Goal: Transaction & Acquisition: Purchase product/service

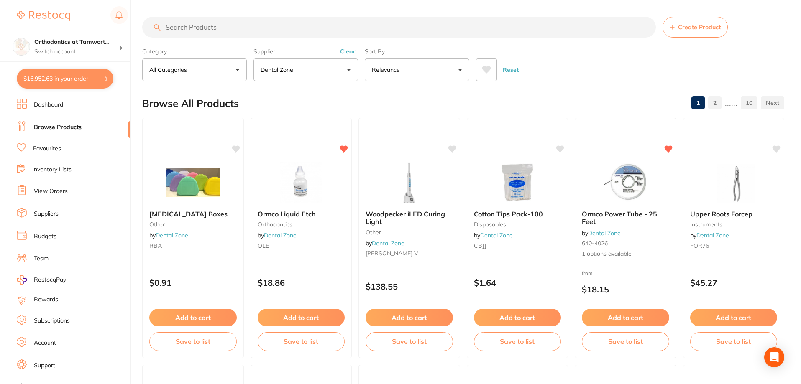
scroll to position [279, 0]
click at [101, 80] on button "$16,952.63 in your order" at bounding box center [65, 79] width 97 height 20
checkbox input "true"
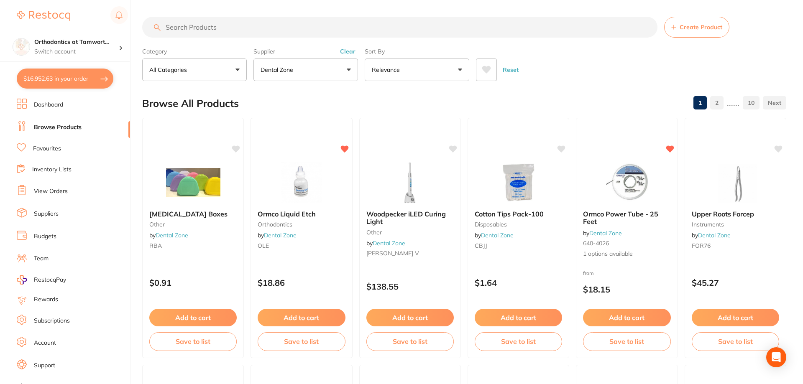
checkbox input "true"
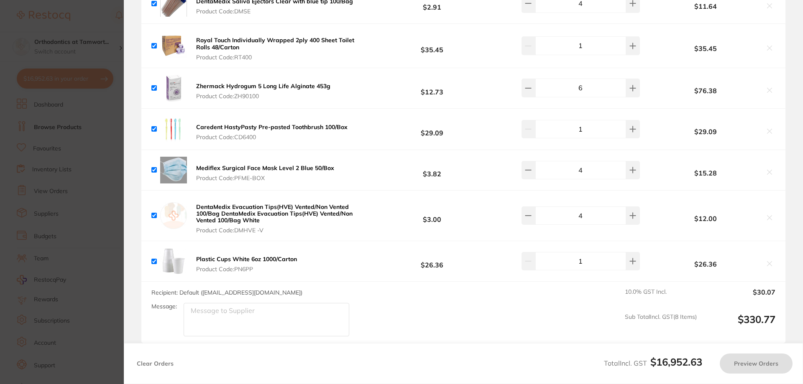
checkbox input "true"
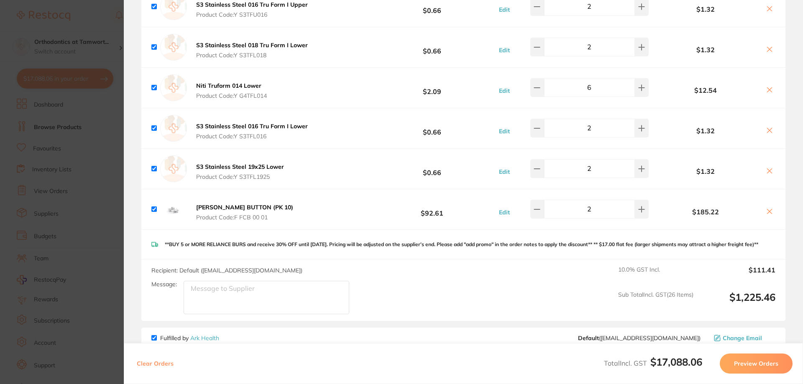
scroll to position [910, 0]
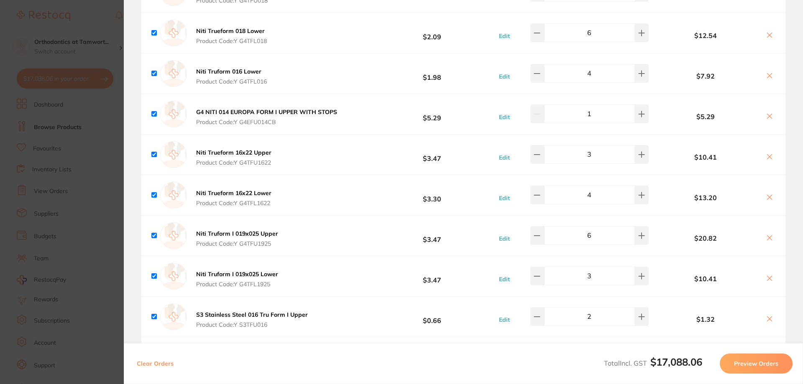
click at [88, 18] on section "Update RRP Set your pre negotiated price for this item. Item Agreed RRP (excl. …" at bounding box center [401, 192] width 803 height 384
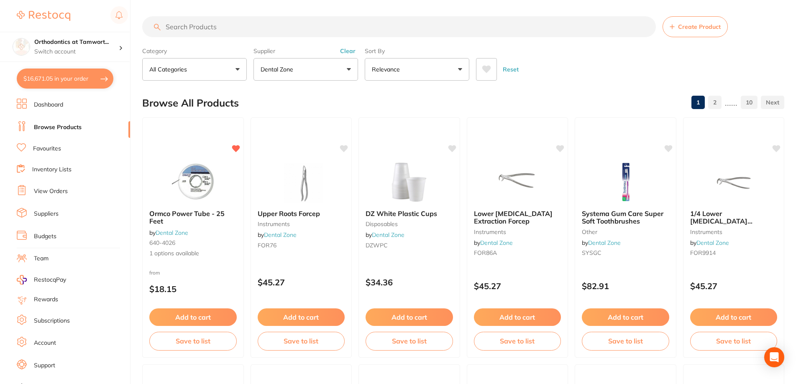
scroll to position [0, 0]
click at [235, 29] on input "search" at bounding box center [398, 27] width 513 height 21
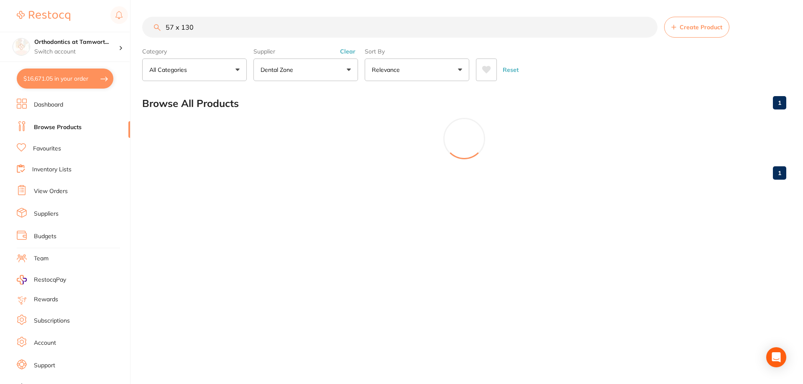
scroll to position [177, 0]
click at [176, 27] on input "57 x 130" at bounding box center [399, 27] width 515 height 21
drag, startPoint x: 180, startPoint y: 27, endPoint x: 161, endPoint y: 26, distance: 18.8
click at [161, 26] on input "57 x 130" at bounding box center [399, 27] width 515 height 21
click at [198, 31] on input "130" at bounding box center [399, 27] width 515 height 21
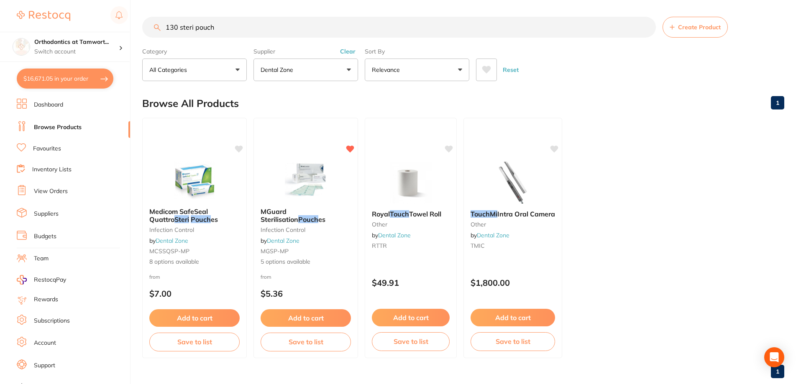
click at [315, 220] on b "MGuard Sterilisation Pouch es" at bounding box center [306, 215] width 90 height 15
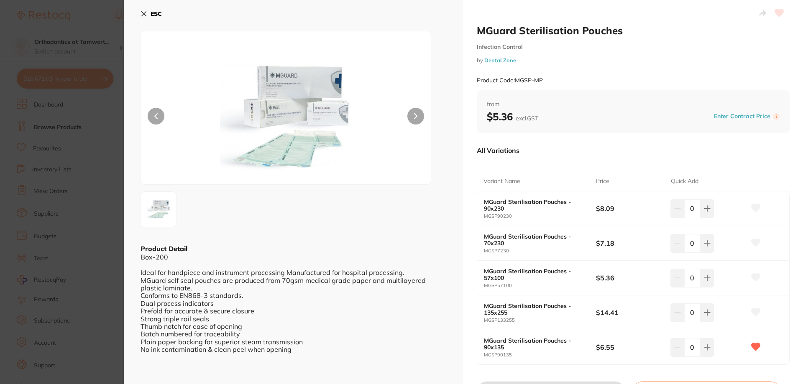
click at [154, 15] on b "ESC" at bounding box center [156, 14] width 11 height 8
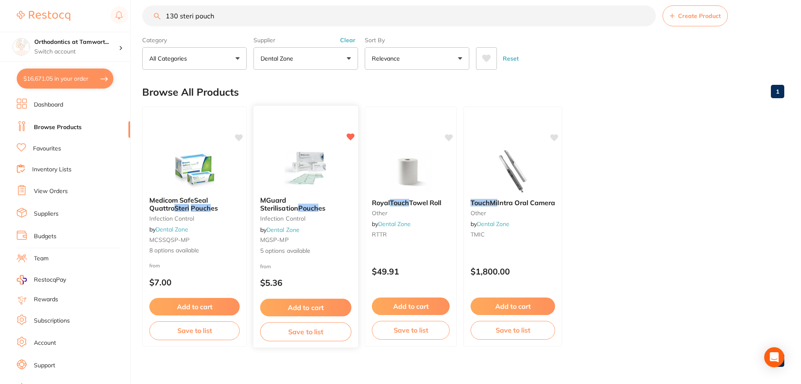
scroll to position [18, 0]
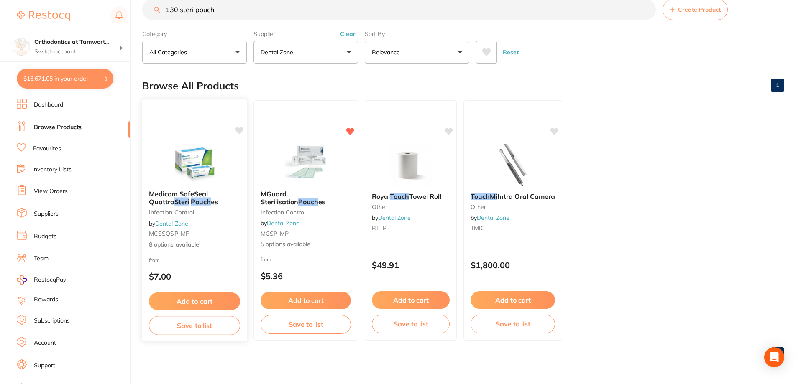
click at [210, 209] on div "Medicom SafeSeal Quattro Steri Pouch es Infection Control by Dental Zone MCSSQS…" at bounding box center [194, 220] width 105 height 72
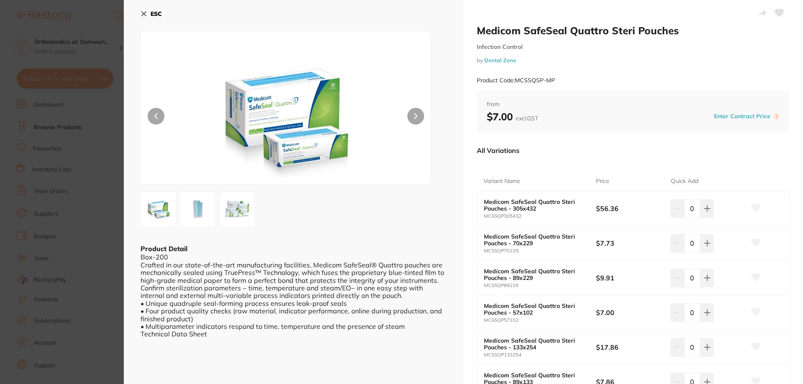
click at [145, 14] on icon at bounding box center [144, 14] width 5 height 5
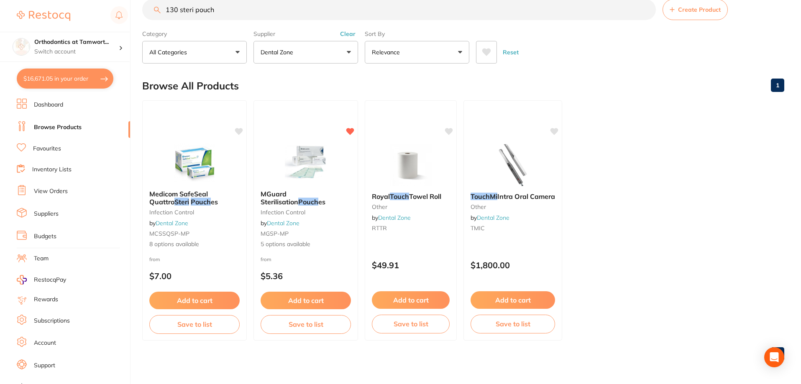
drag, startPoint x: 181, startPoint y: 12, endPoint x: 165, endPoint y: 12, distance: 15.9
click at [165, 12] on input "130 steri pouch" at bounding box center [398, 9] width 513 height 21
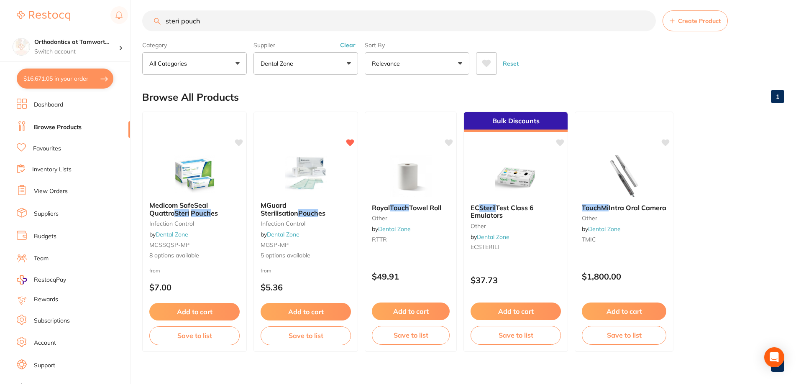
scroll to position [0, 0]
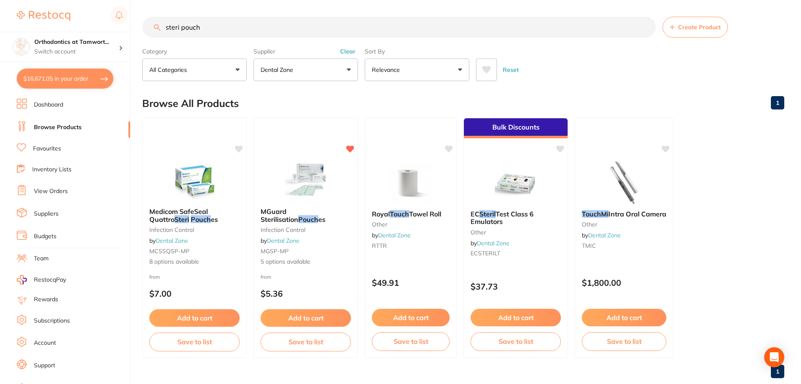
click at [340, 70] on button "Dental Zone" at bounding box center [305, 70] width 105 height 23
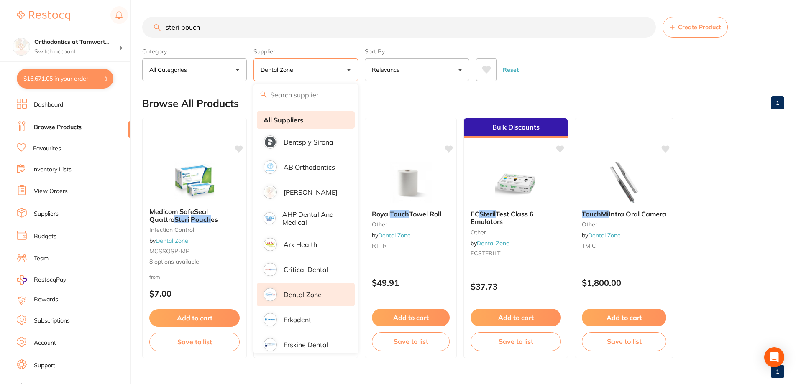
click at [300, 124] on strong "All Suppliers" at bounding box center [283, 120] width 40 height 8
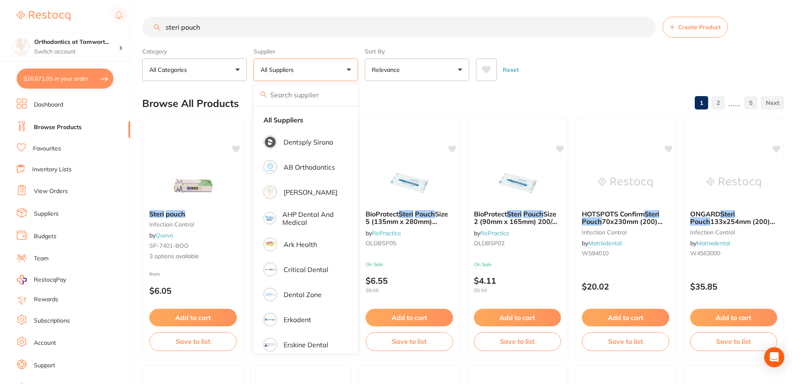
click at [224, 28] on input "steri pouch" at bounding box center [398, 27] width 513 height 21
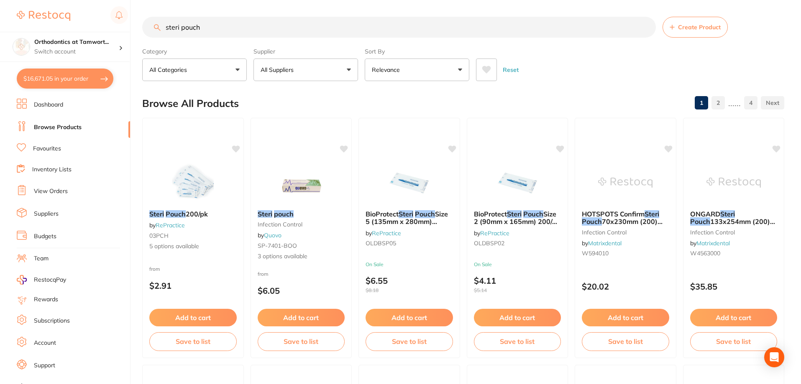
type input "steri pouch"
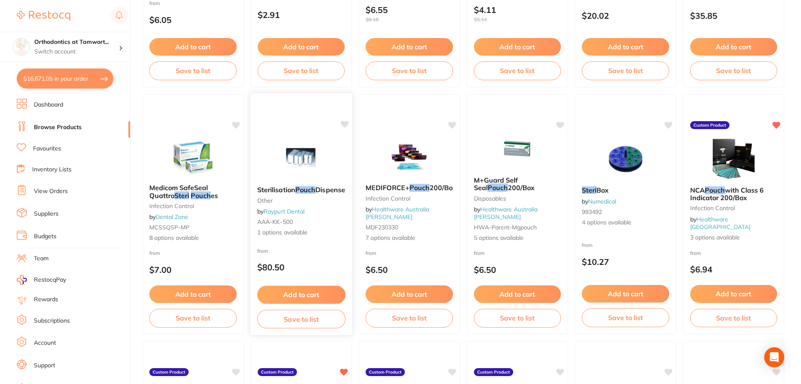
scroll to position [279, 0]
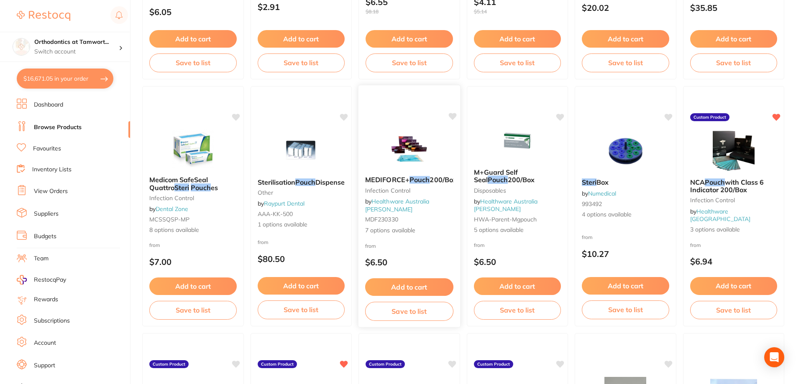
click at [427, 220] on small "MDF230330" at bounding box center [409, 219] width 88 height 7
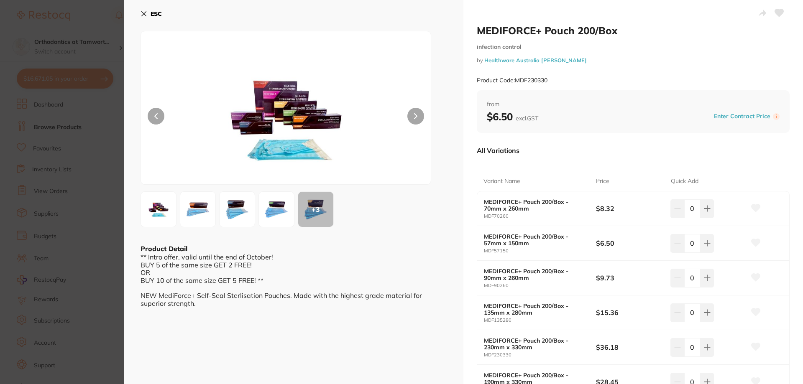
scroll to position [117, 0]
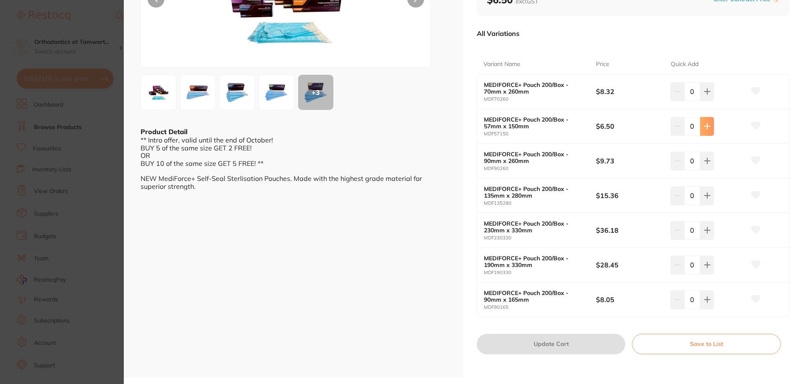
click at [706, 127] on icon at bounding box center [707, 126] width 7 height 7
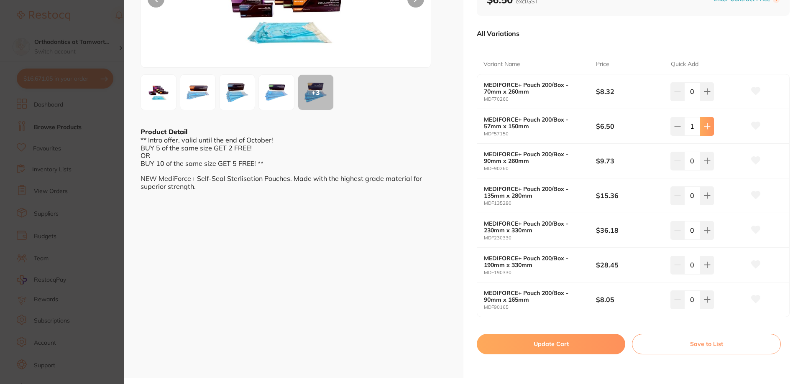
click at [706, 127] on icon at bounding box center [707, 126] width 7 height 7
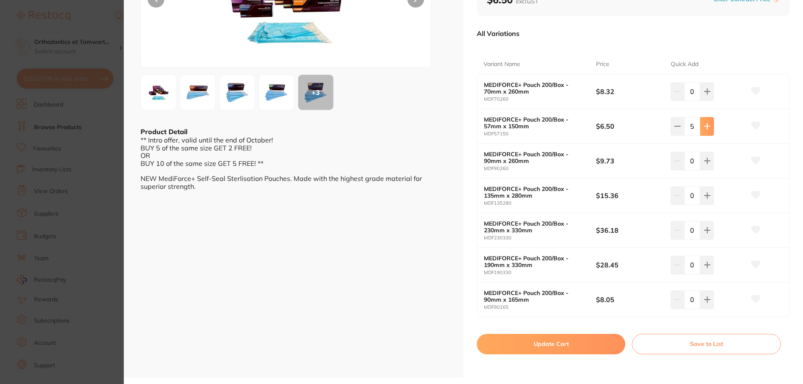
type input "6"
click at [571, 345] on button "Update Cart" at bounding box center [551, 344] width 148 height 20
checkbox input "false"
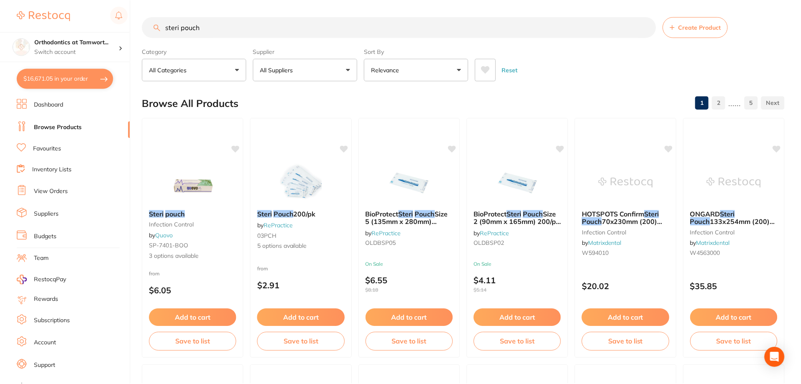
scroll to position [279, 0]
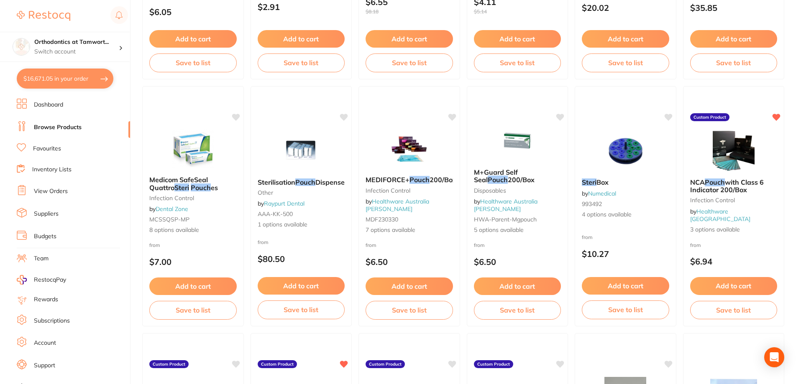
click at [107, 78] on button "$16,671.05 in your order" at bounding box center [65, 79] width 97 height 20
checkbox input "true"
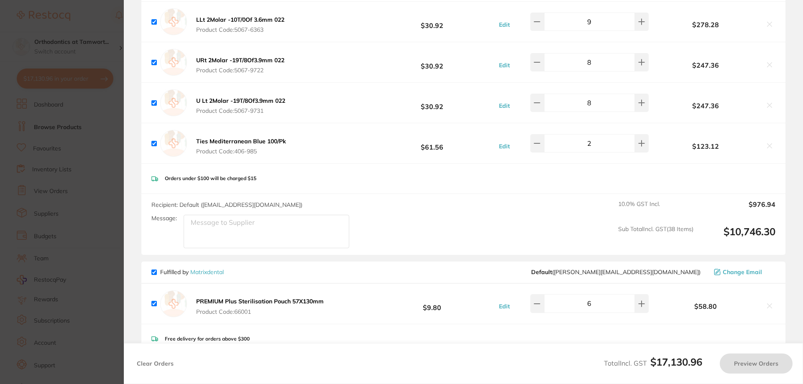
scroll to position [5550, 0]
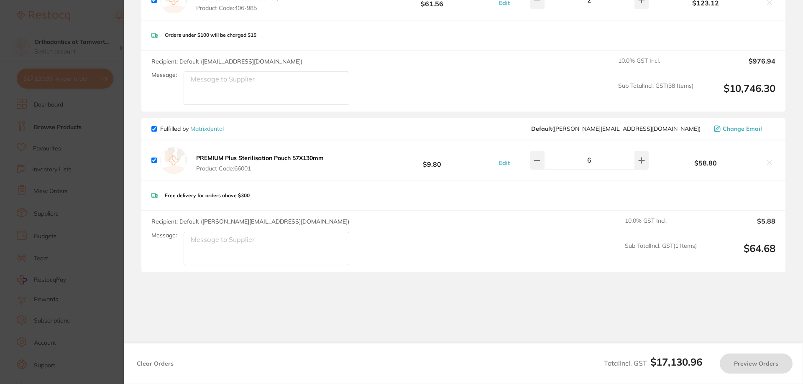
checkbox input "false"
checkbox input "true"
click at [766, 159] on icon at bounding box center [769, 162] width 7 height 7
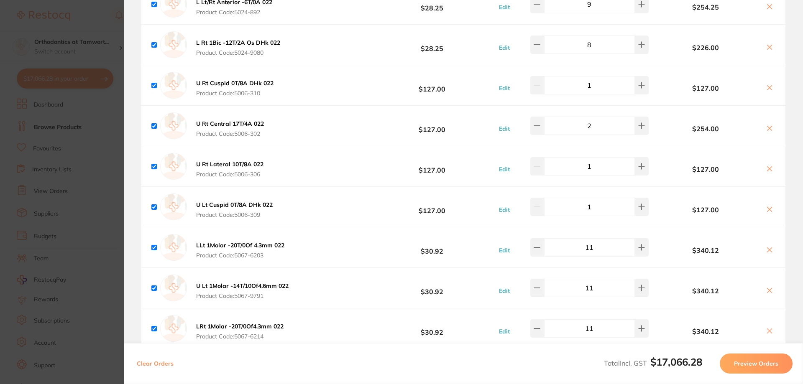
scroll to position [4971, 0]
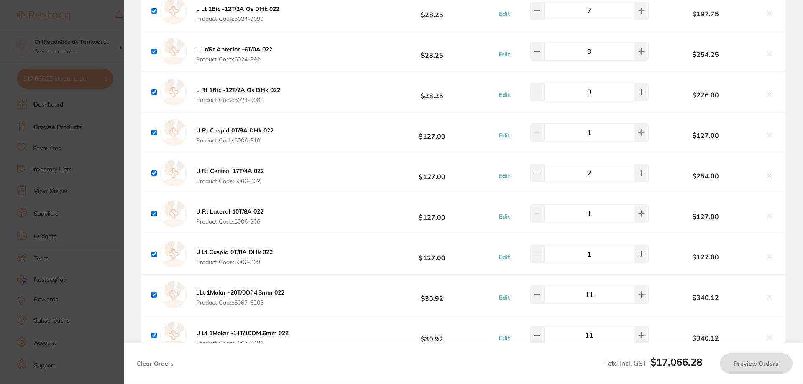
checkbox input "true"
click at [760, 364] on button "Preview Orders" at bounding box center [756, 364] width 73 height 20
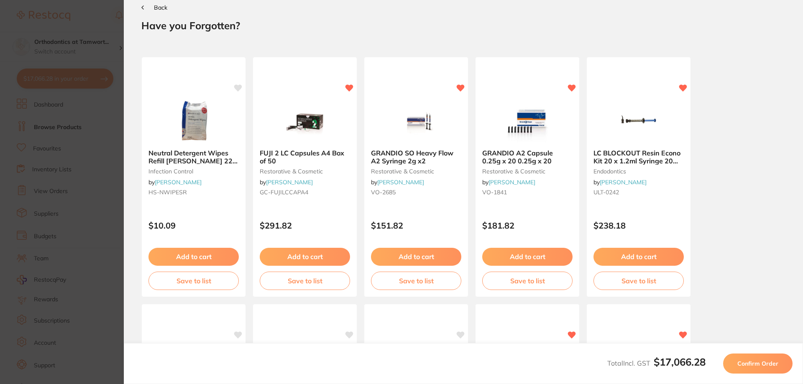
scroll to position [0, 0]
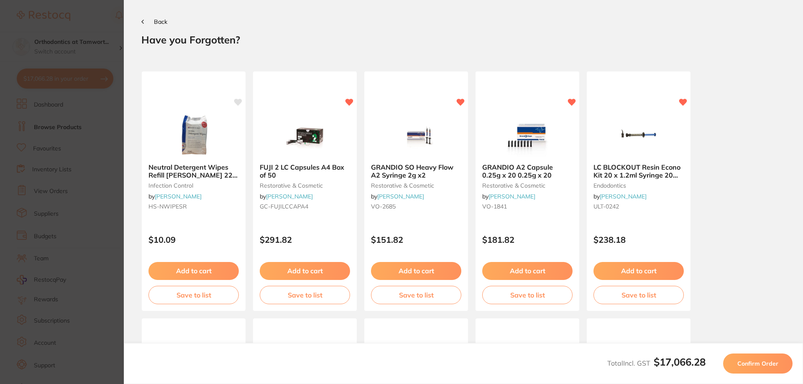
click at [759, 368] on button "Confirm Order" at bounding box center [757, 364] width 69 height 20
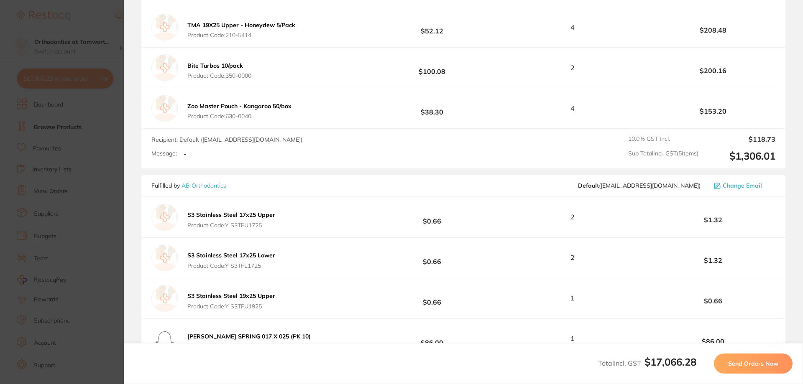
scroll to position [418, 0]
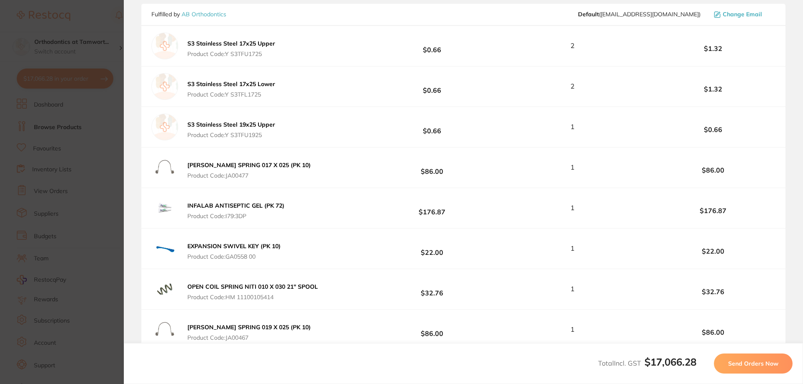
click at [753, 360] on span "Send Orders Now" at bounding box center [753, 364] width 50 height 8
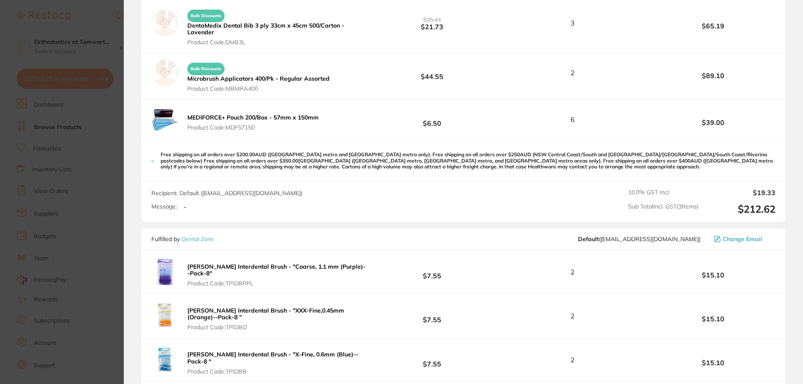
scroll to position [2669, 0]
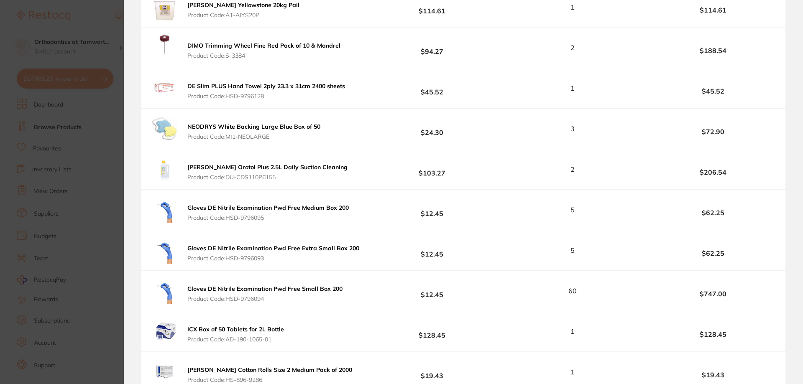
click at [82, 5] on section "Update RRP Set your pre negotiated price for this item. Item Agreed RRP (excl. …" at bounding box center [401, 192] width 803 height 384
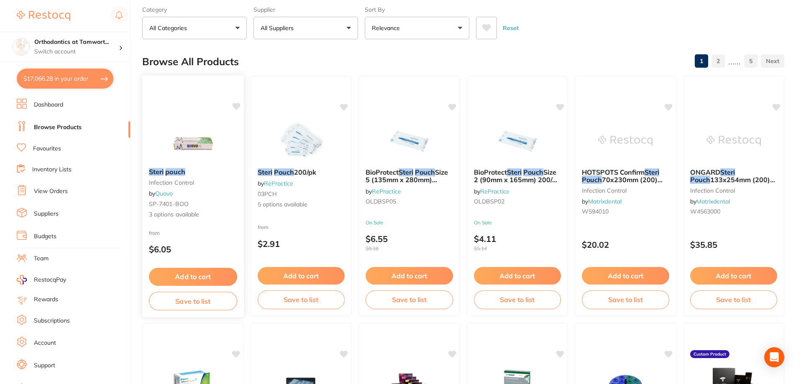
scroll to position [0, 0]
